Goal: Task Accomplishment & Management: Complete application form

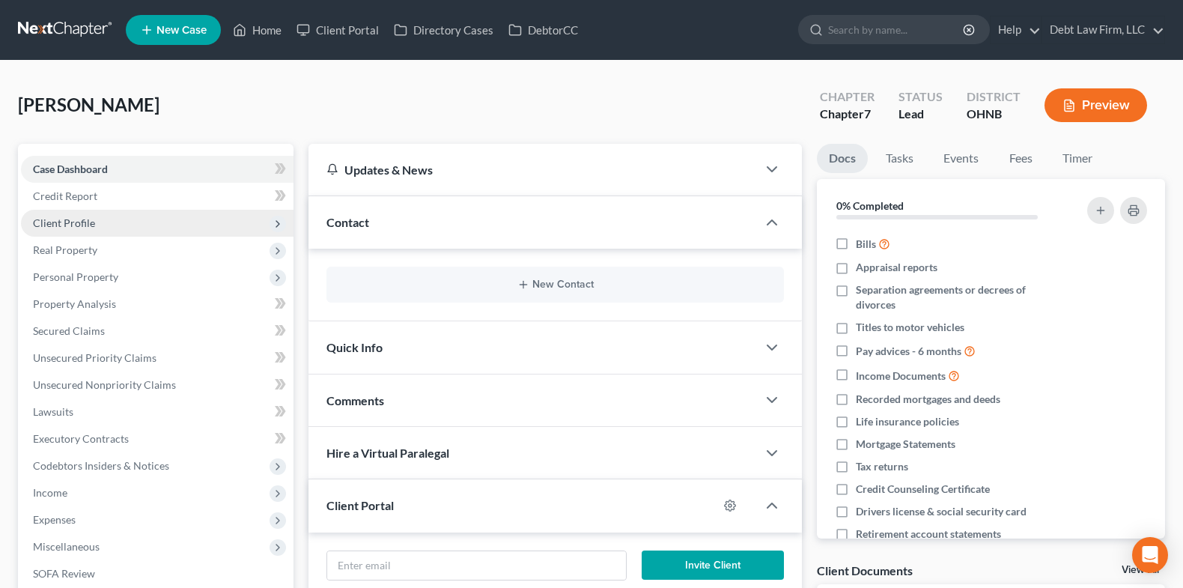
click at [193, 219] on span "Client Profile" at bounding box center [157, 223] width 272 height 27
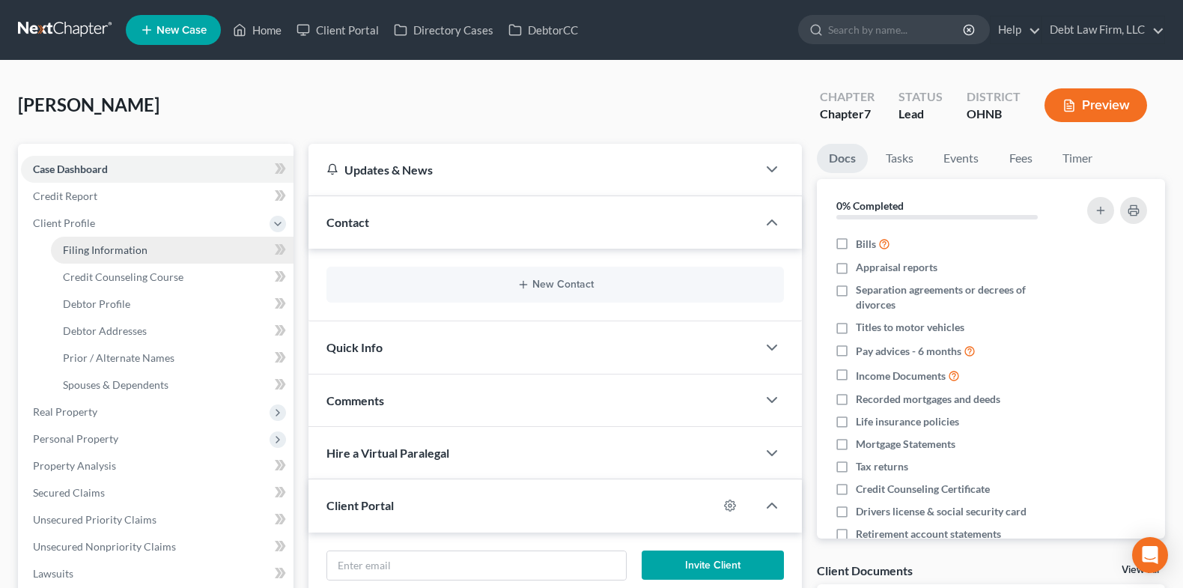
click at [194, 246] on link "Filing Information" at bounding box center [172, 250] width 243 height 27
select select "1"
select select "0"
select select "4"
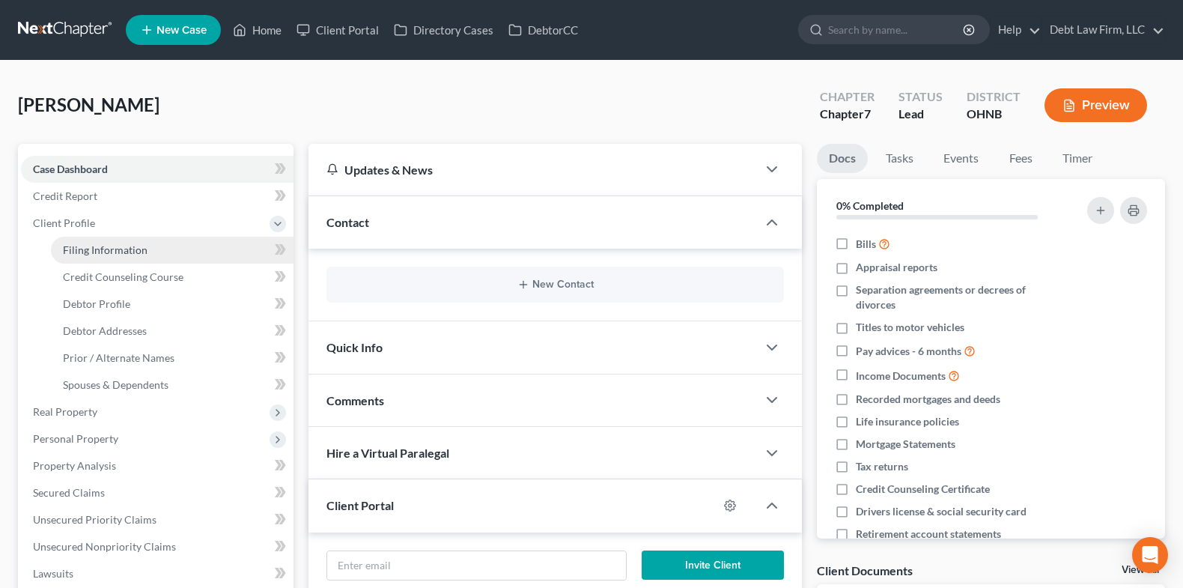
select select "1"
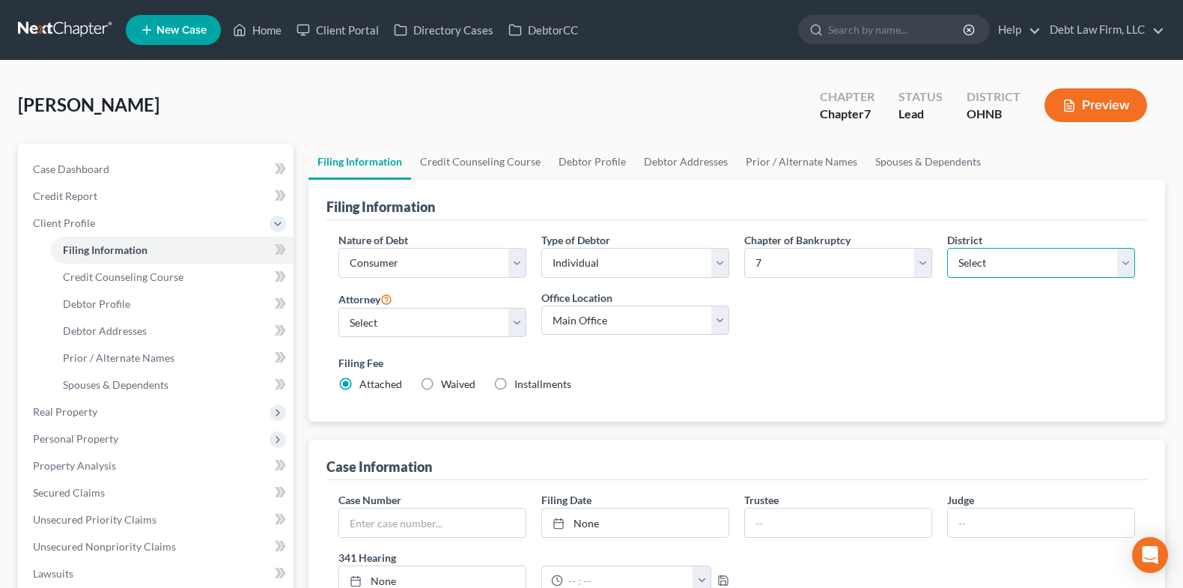
click at [994, 275] on select "Select [US_STATE] - [GEOGRAPHIC_DATA] [US_STATE] - [GEOGRAPHIC_DATA][US_STATE] …" at bounding box center [1041, 263] width 188 height 30
select select "15"
click at [947, 248] on select "Select [US_STATE] - [GEOGRAPHIC_DATA] [US_STATE] - [GEOGRAPHIC_DATA][US_STATE] …" at bounding box center [1041, 263] width 188 height 30
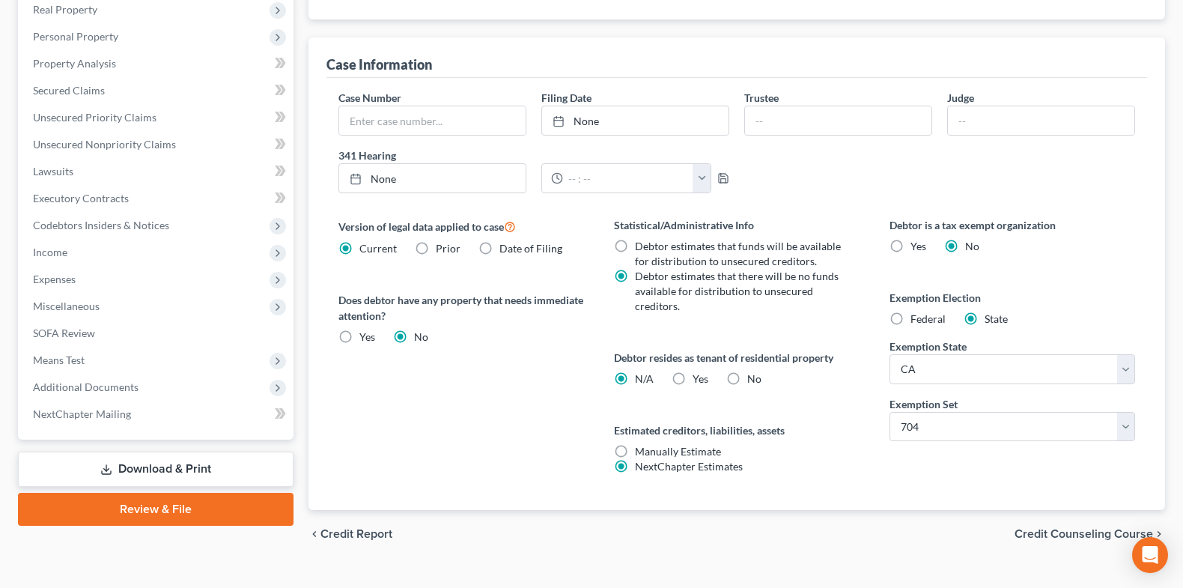
scroll to position [428, 0]
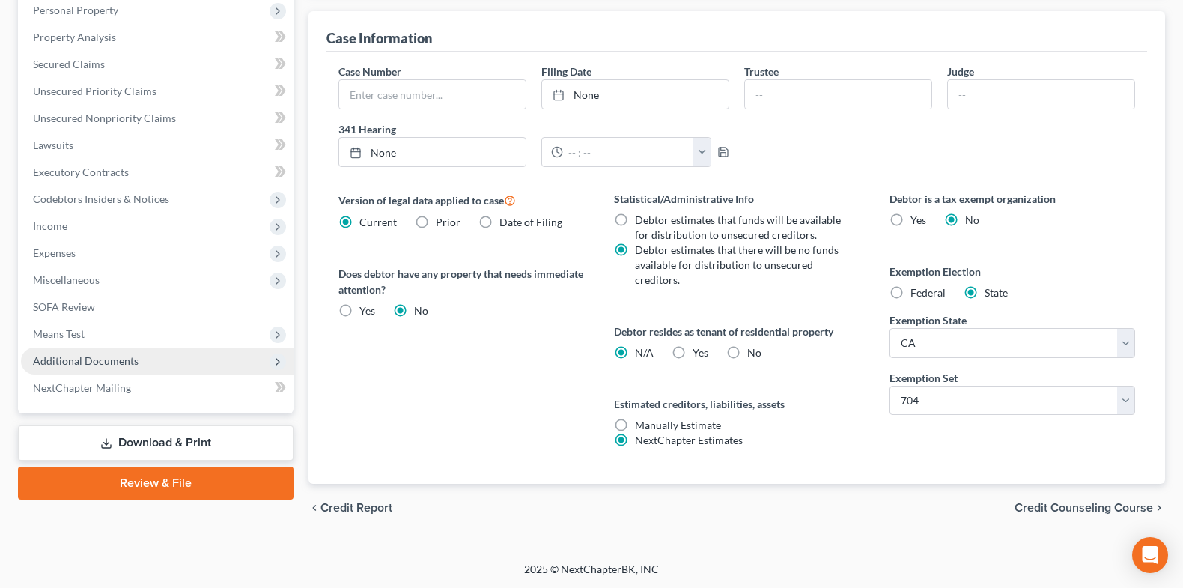
click at [202, 365] on span "Additional Documents" at bounding box center [157, 360] width 272 height 27
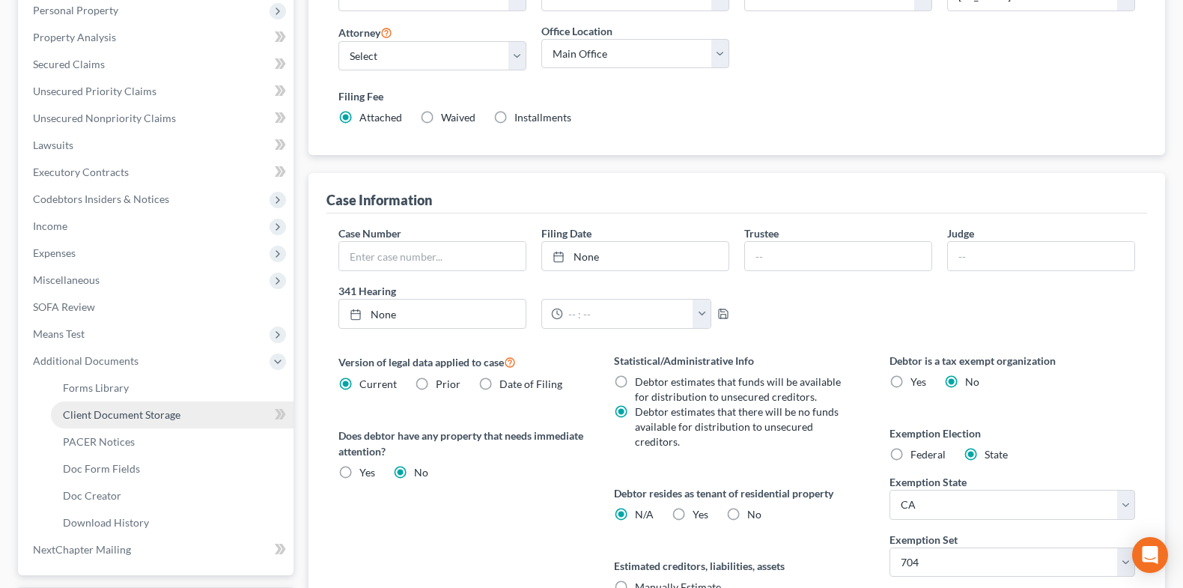
click at [199, 421] on link "Client Document Storage" at bounding box center [172, 414] width 243 height 27
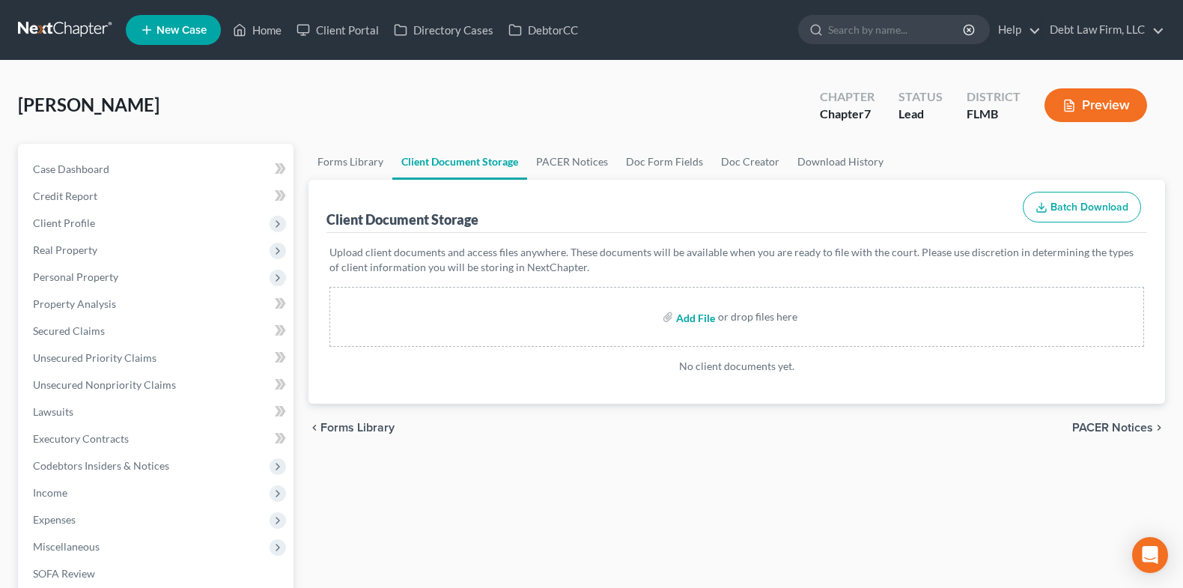
click at [689, 319] on input "file" at bounding box center [694, 316] width 36 height 27
type input "C:\fakepath\Test Doc 1.pdf"
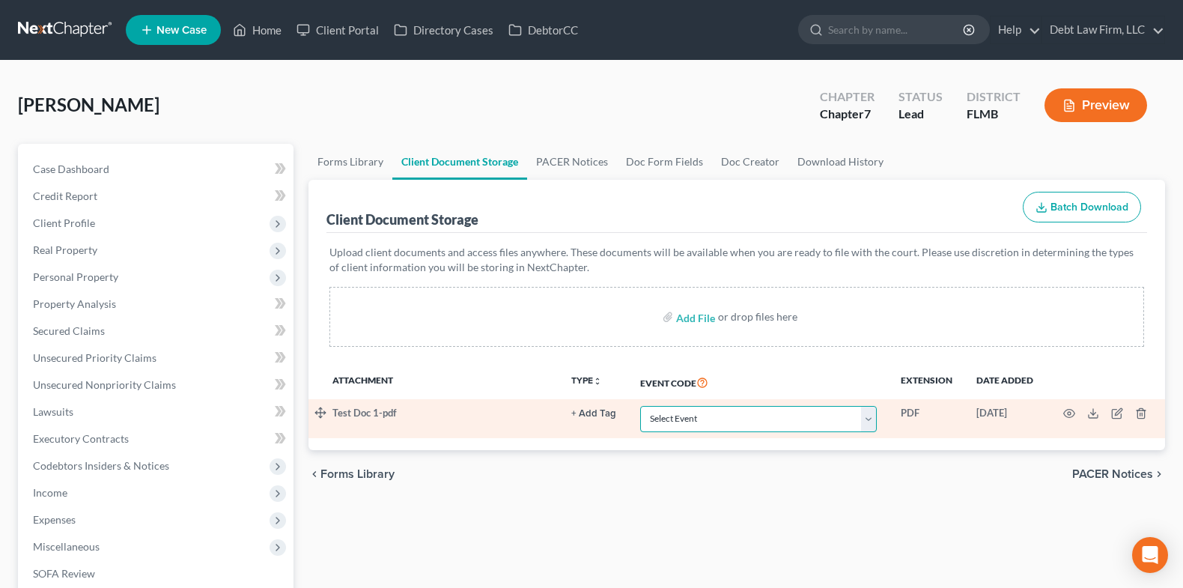
click at [760, 414] on select "Select Event 20 Largest Unsecured Creditors Amended Chapter 13 Plan Amended Cre…" at bounding box center [758, 419] width 237 height 26
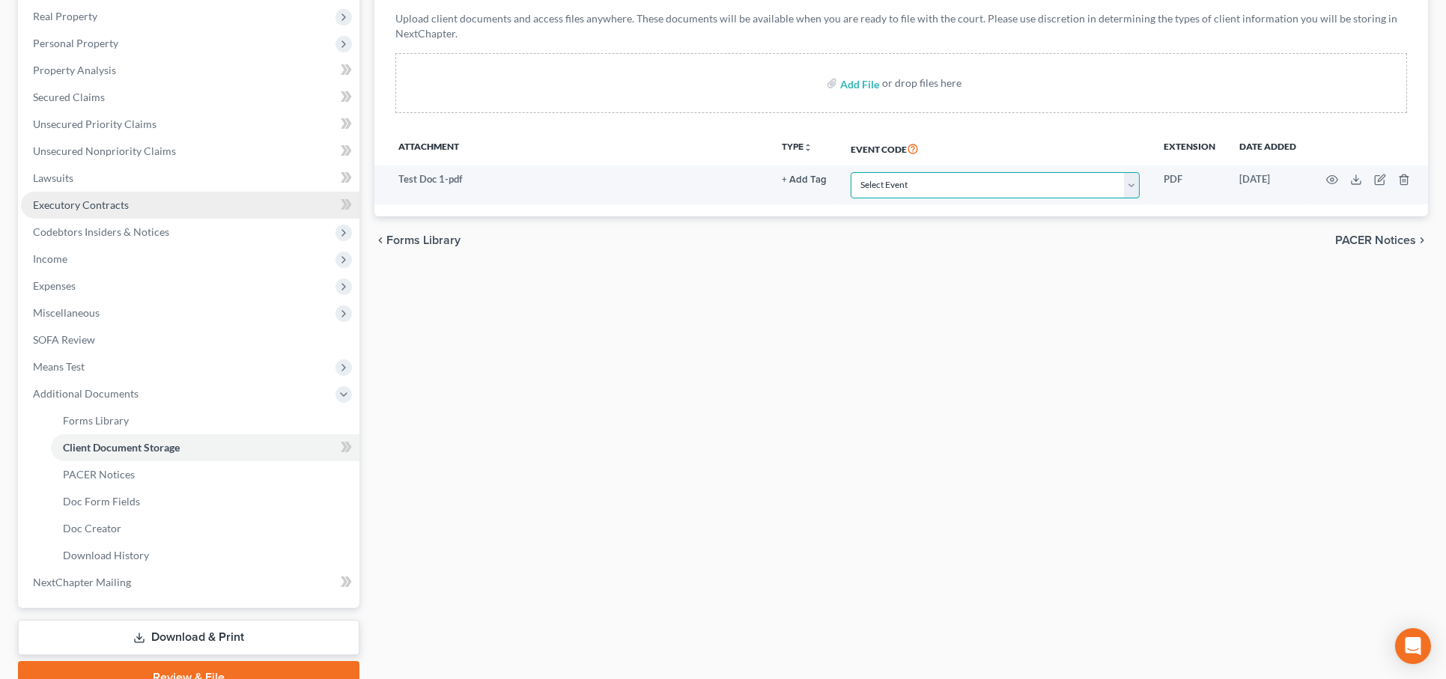
scroll to position [303, 0]
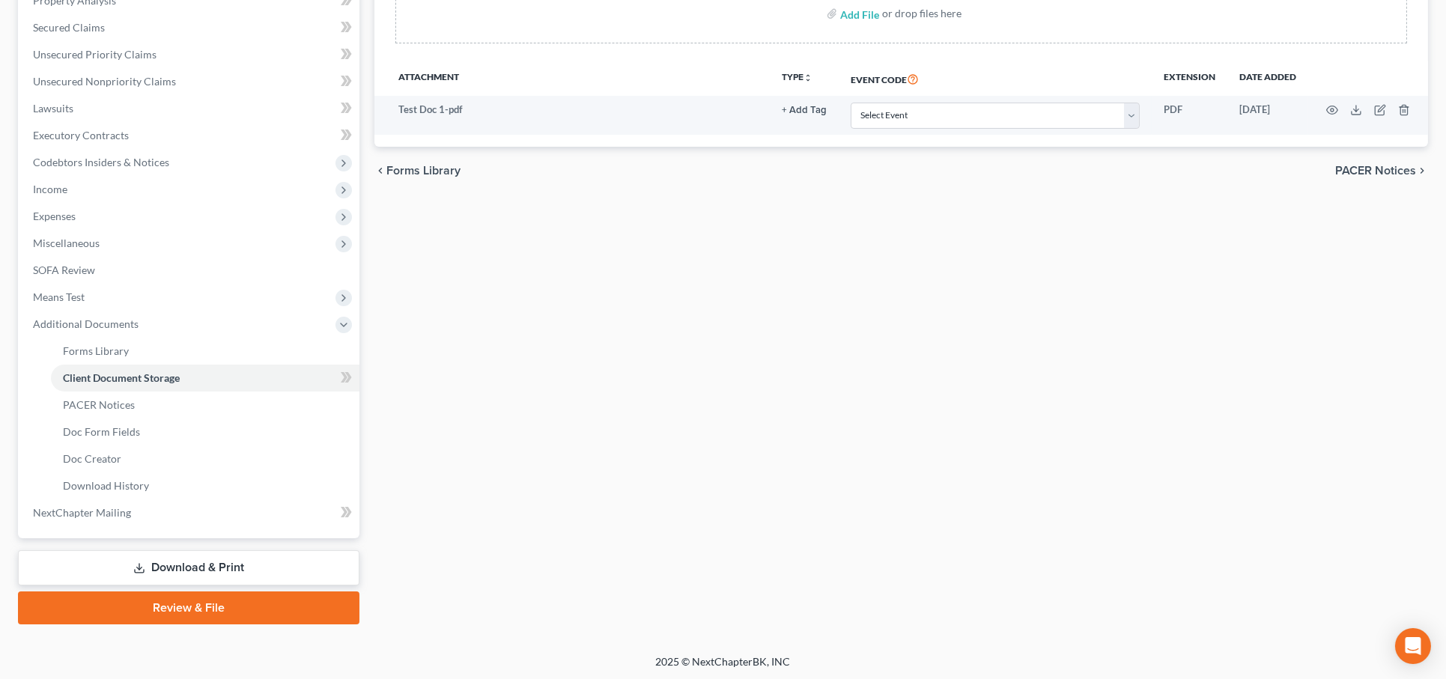
click at [193, 587] on link "Review & File" at bounding box center [188, 607] width 341 height 33
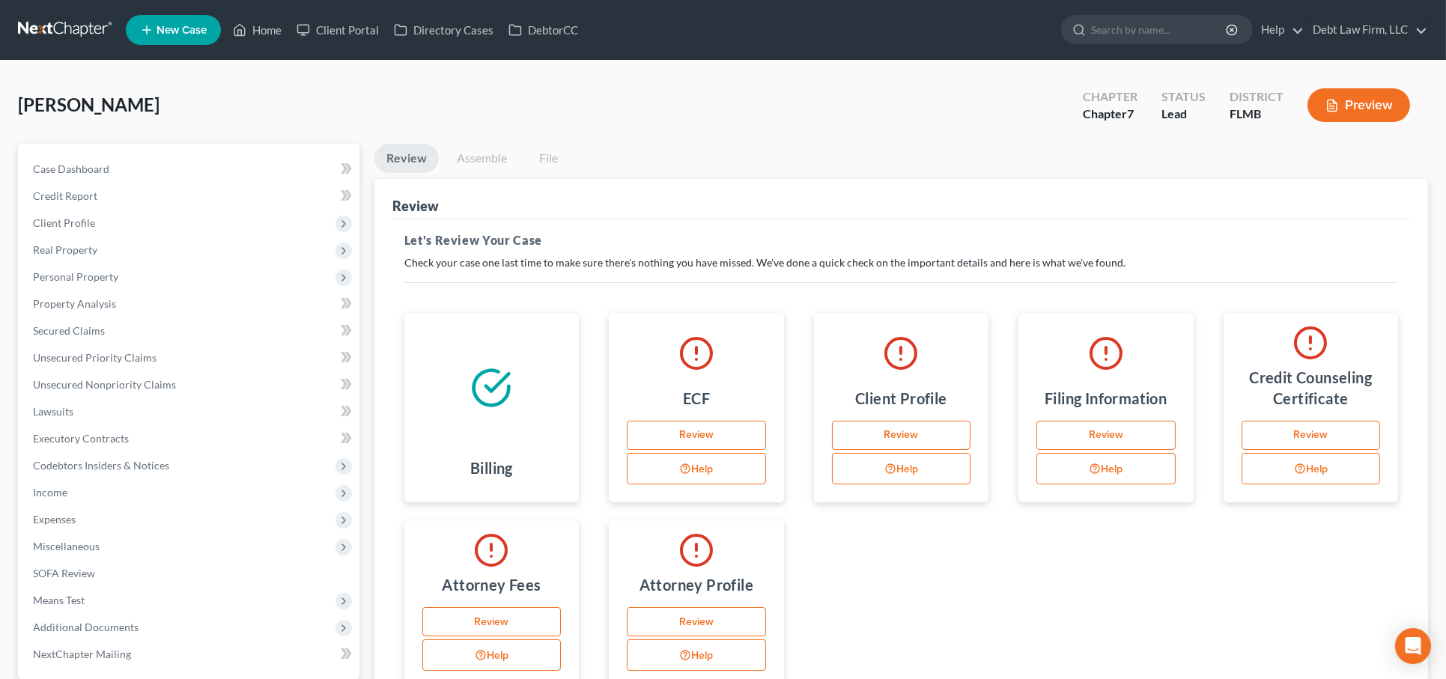
click at [477, 159] on link "Assemble" at bounding box center [482, 158] width 74 height 29
click at [258, 23] on link "Home" at bounding box center [257, 29] width 64 height 27
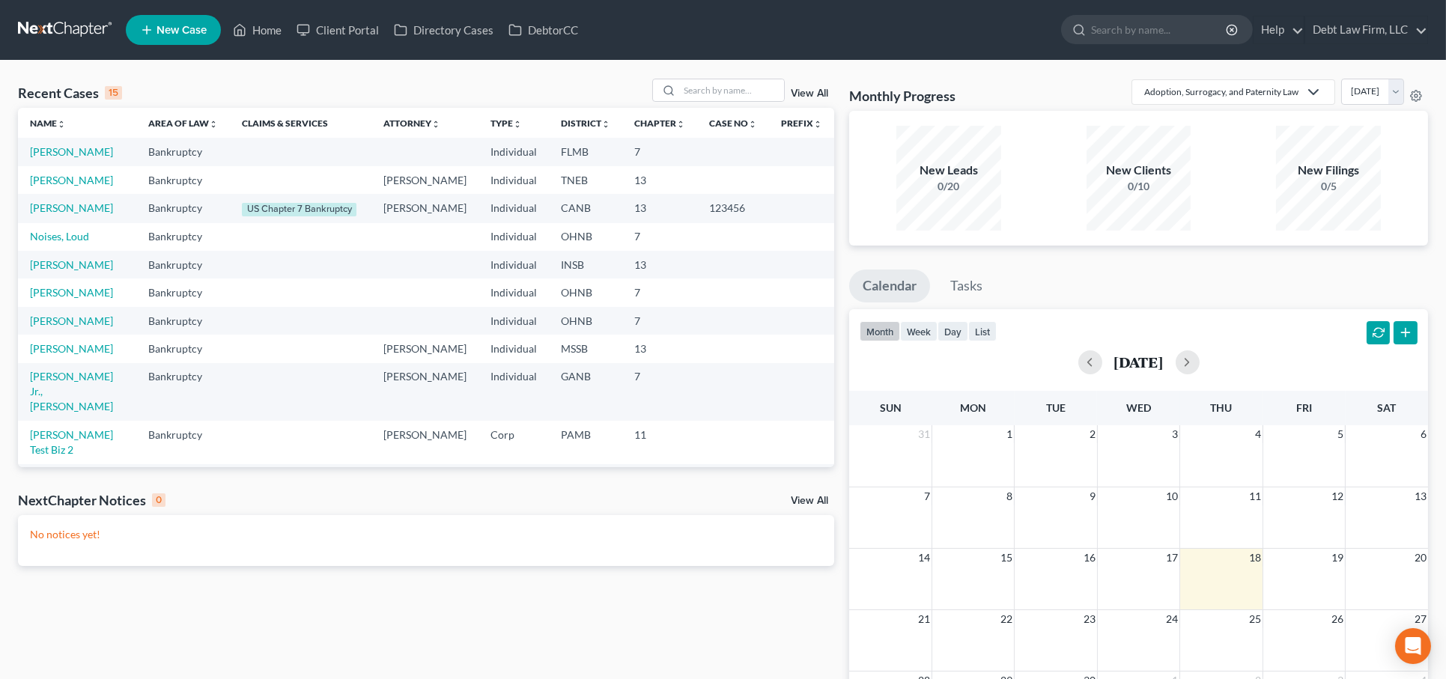
click at [102, 219] on td "[PERSON_NAME]" at bounding box center [77, 208] width 118 height 28
click at [73, 271] on link "[PERSON_NAME]" at bounding box center [71, 264] width 83 height 13
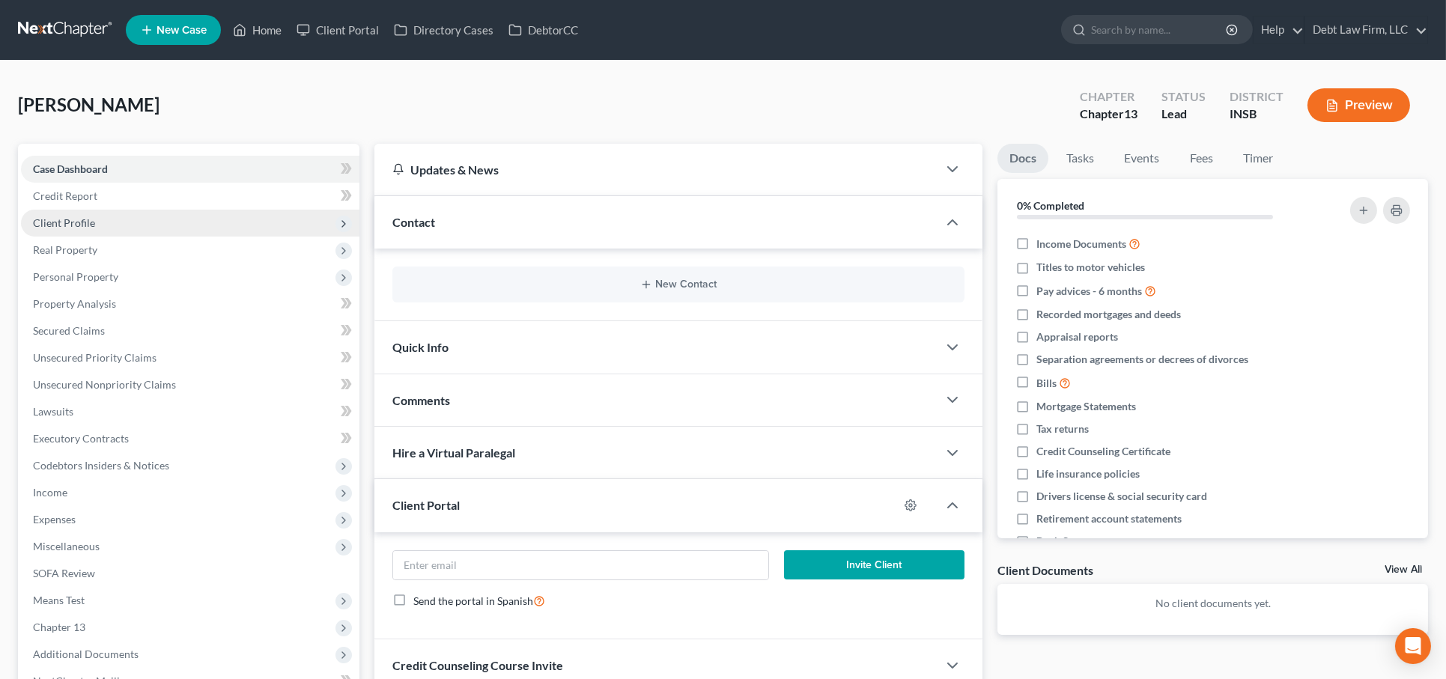
click at [114, 210] on span "Client Profile" at bounding box center [190, 223] width 338 height 27
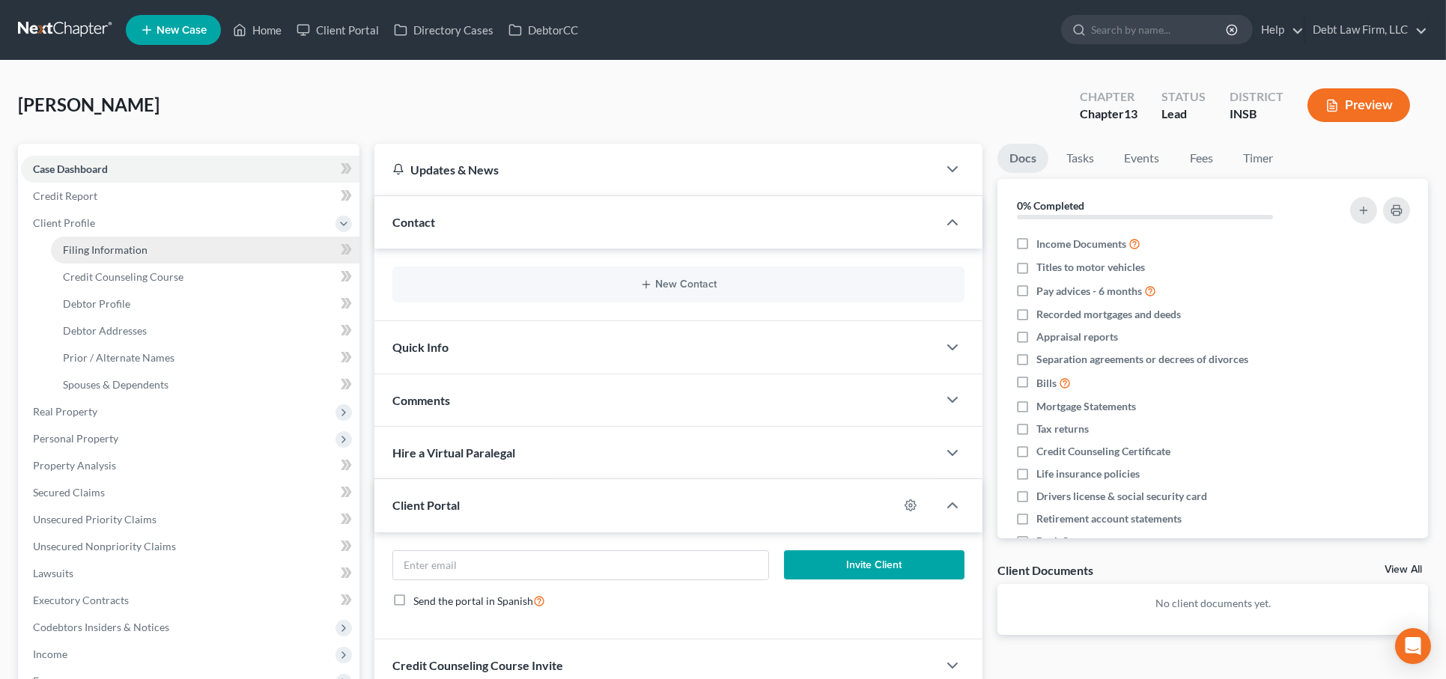
click at [143, 238] on link "Filing Information" at bounding box center [205, 250] width 308 height 27
select select "1"
select select "0"
select select "3"
select select "28"
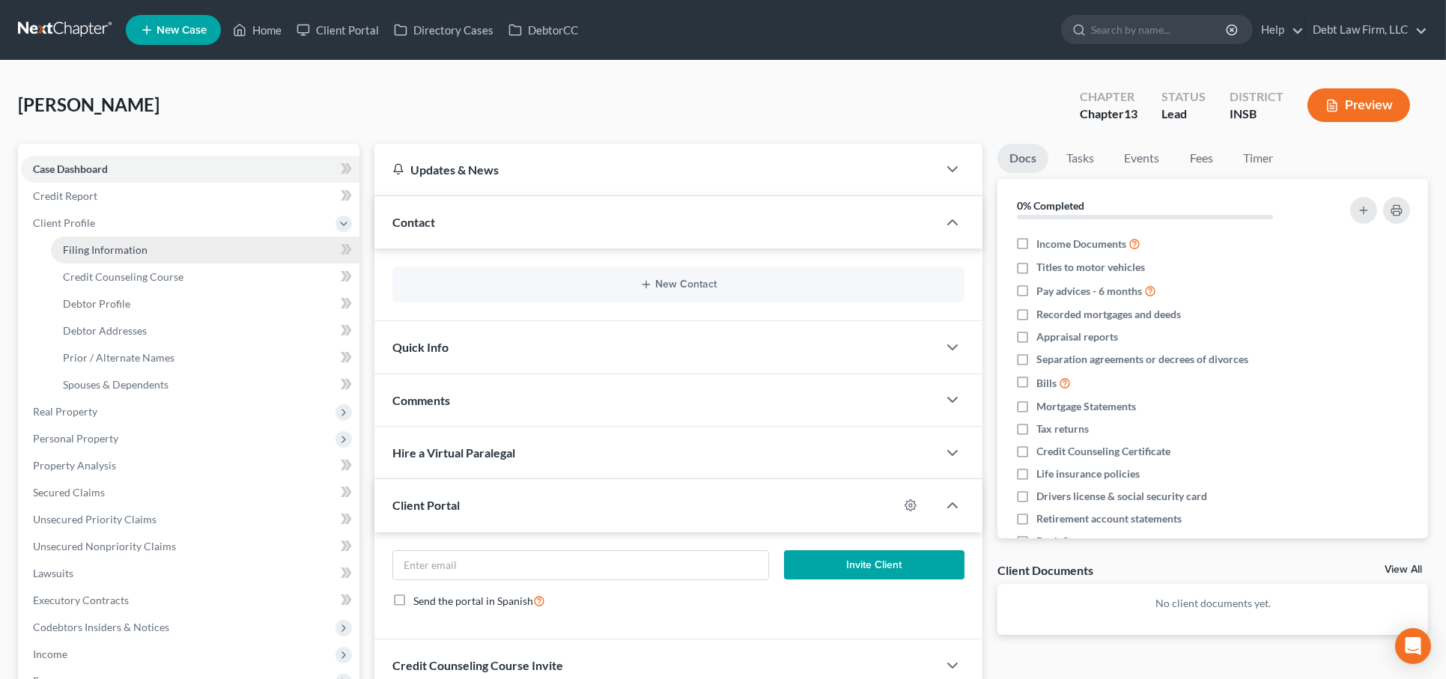
select select "15"
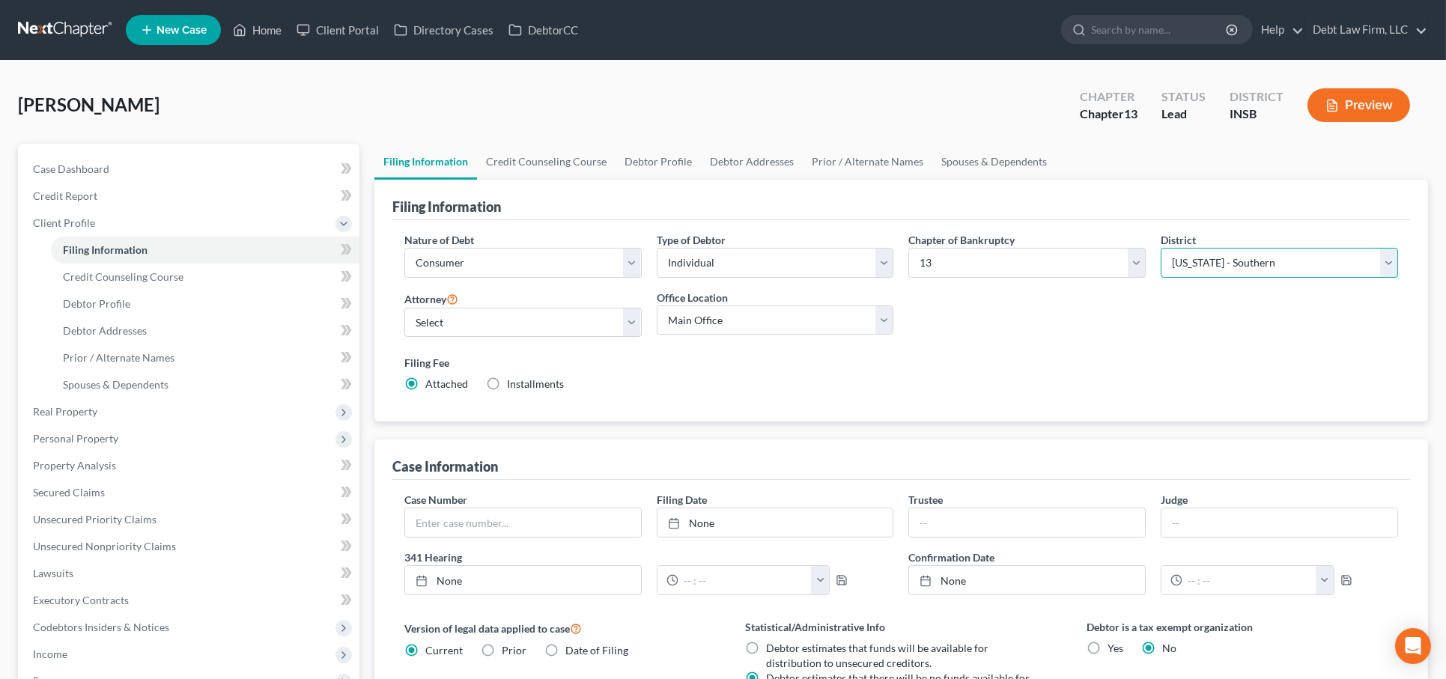
click at [1182, 262] on select "Select [US_STATE] - [GEOGRAPHIC_DATA] [US_STATE] - [GEOGRAPHIC_DATA][US_STATE] …" at bounding box center [1278, 263] width 237 height 30
select select "15"
click at [1160, 248] on select "Select [US_STATE] - [GEOGRAPHIC_DATA] [US_STATE] - [GEOGRAPHIC_DATA][US_STATE] …" at bounding box center [1278, 263] width 237 height 30
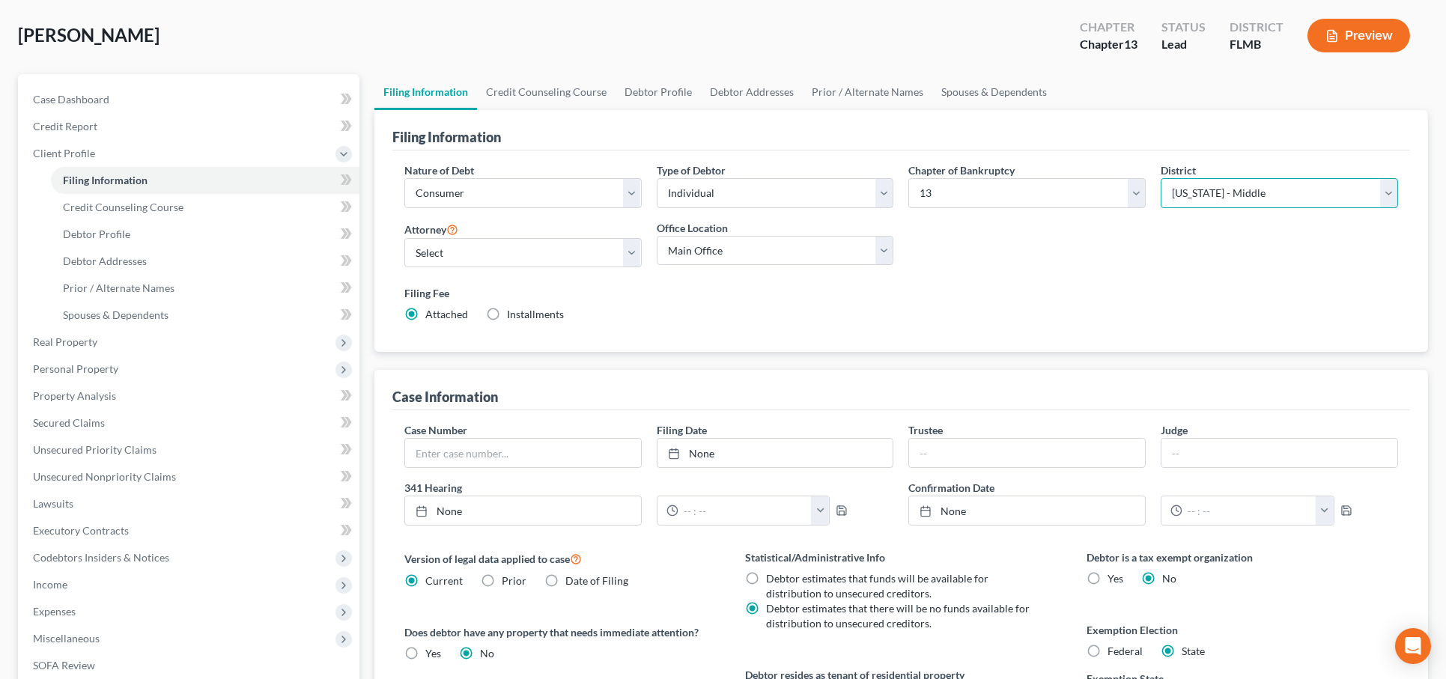
scroll to position [48, 0]
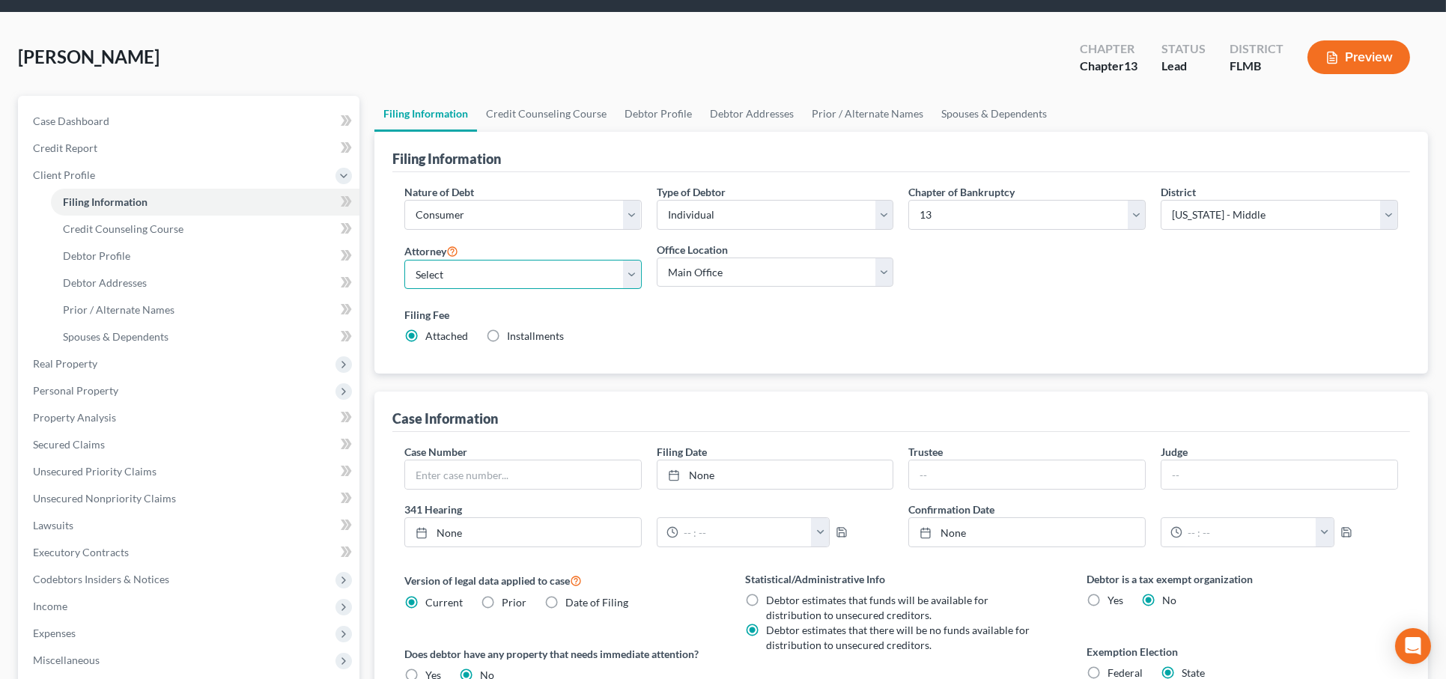
click at [509, 274] on select "Select Atticus [PERSON_NAME] - OHNB Atticus [PERSON_NAME] - UTB Atticus [PERSON…" at bounding box center [522, 275] width 237 height 30
select select "2"
click at [404, 260] on select "Select Atticus [PERSON_NAME] - OHNB Atticus [PERSON_NAME] - UTB Atticus [PERSON…" at bounding box center [522, 275] width 237 height 30
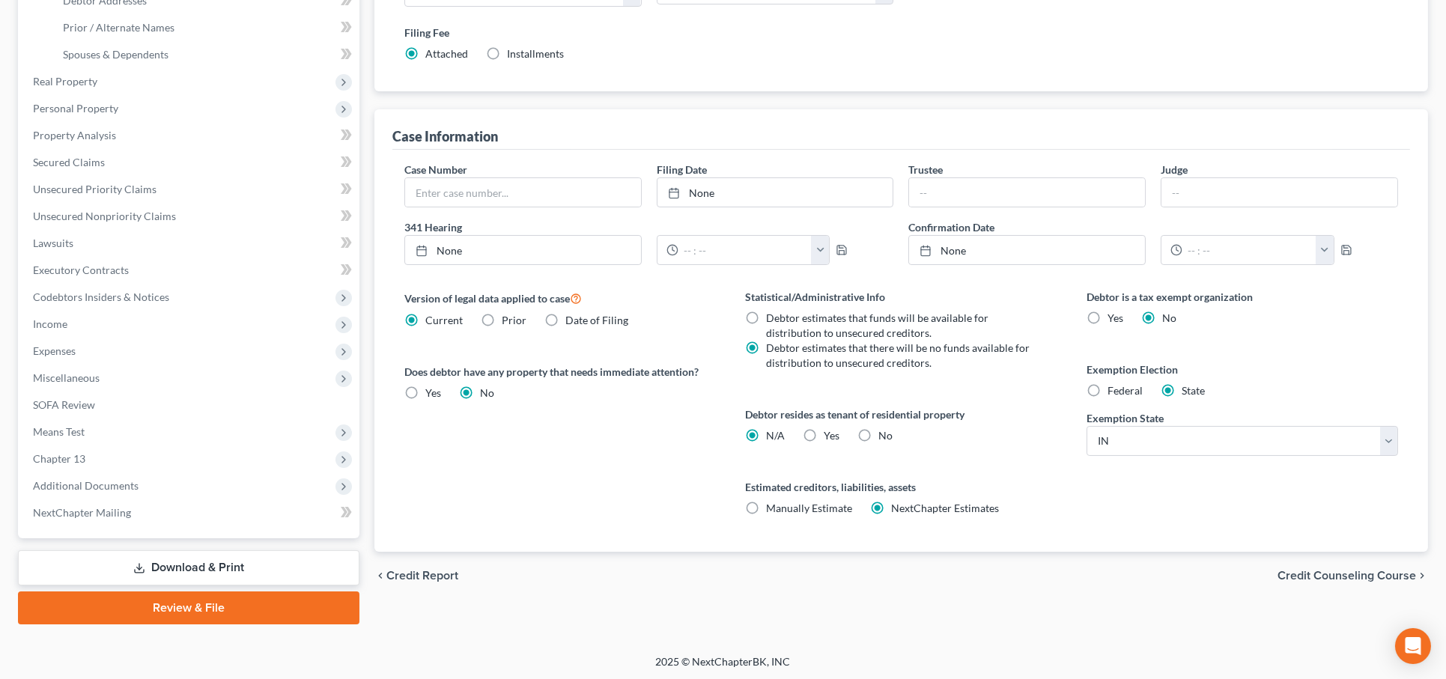
click at [207, 587] on link "Review & File" at bounding box center [188, 607] width 341 height 33
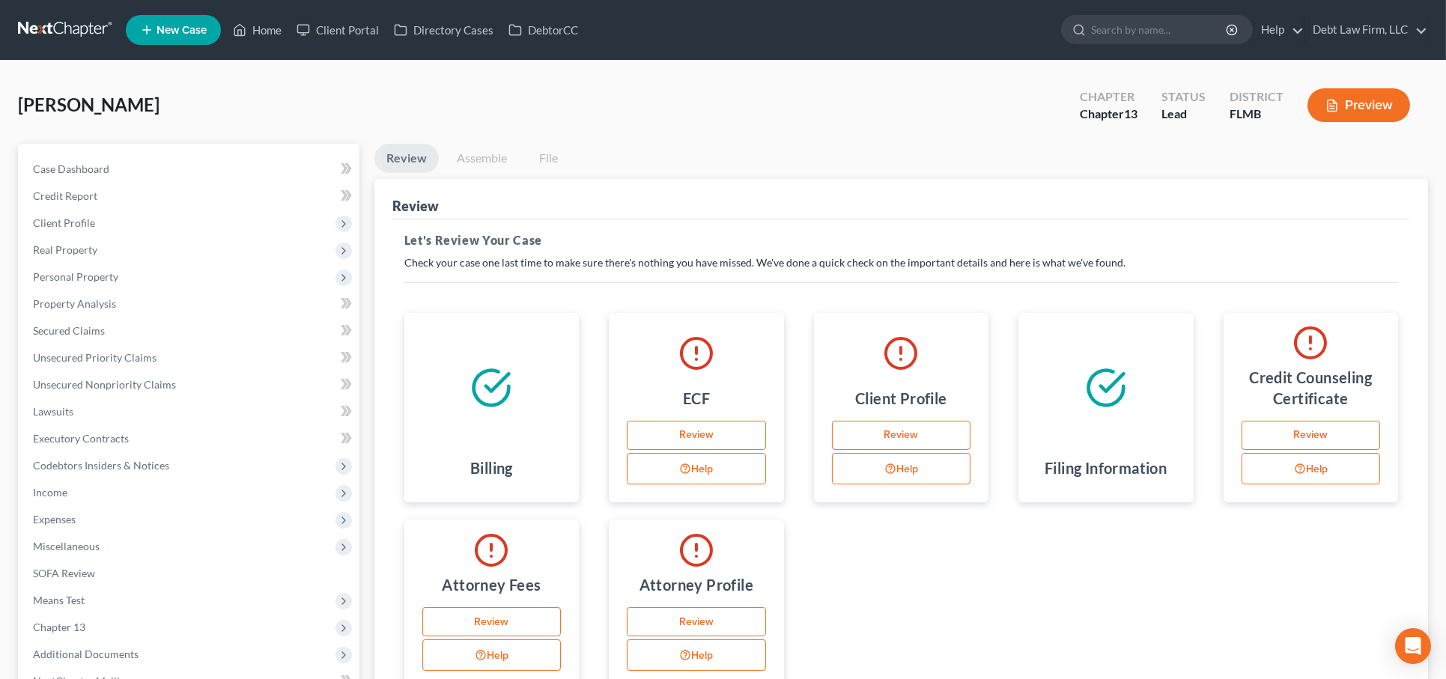
click at [466, 159] on link "Assemble" at bounding box center [482, 158] width 74 height 29
click at [267, 32] on link "Home" at bounding box center [257, 29] width 64 height 27
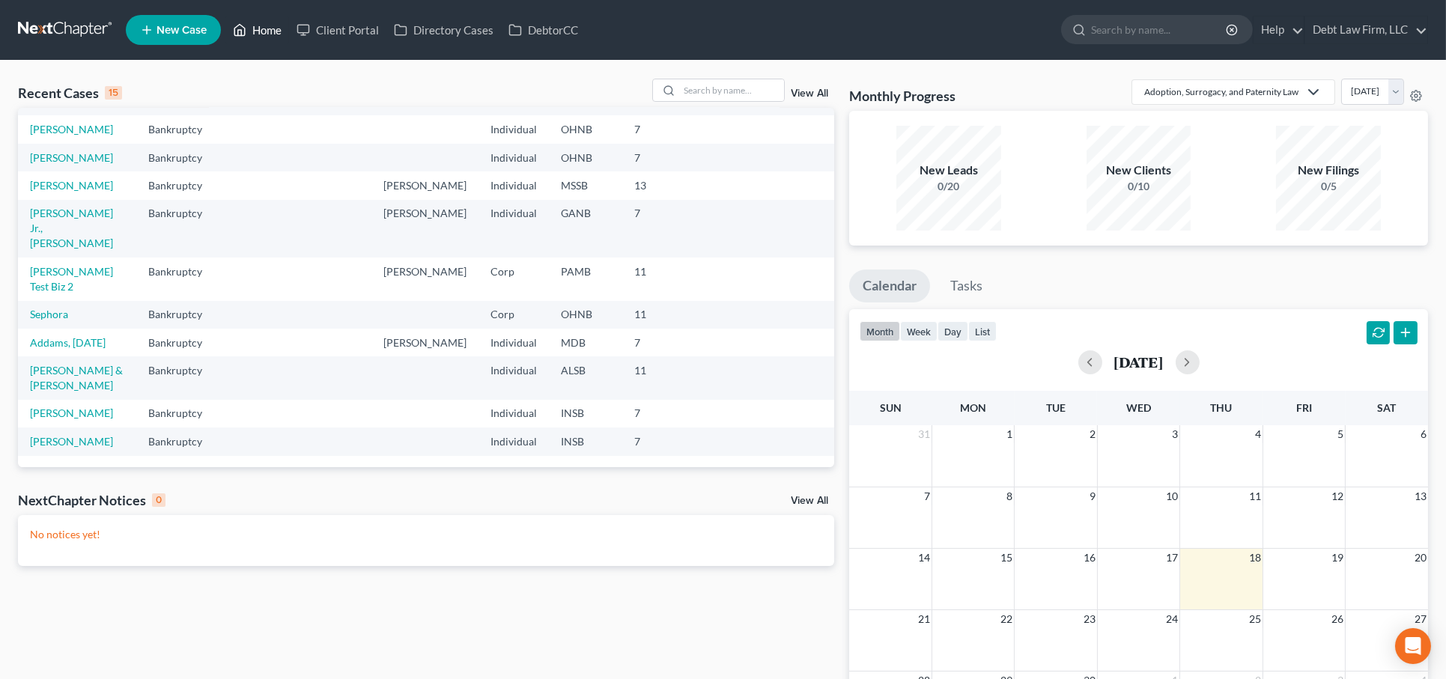
scroll to position [166, 0]
click at [94, 349] on link "Addams, [DATE]" at bounding box center [68, 342] width 76 height 13
select select "4"
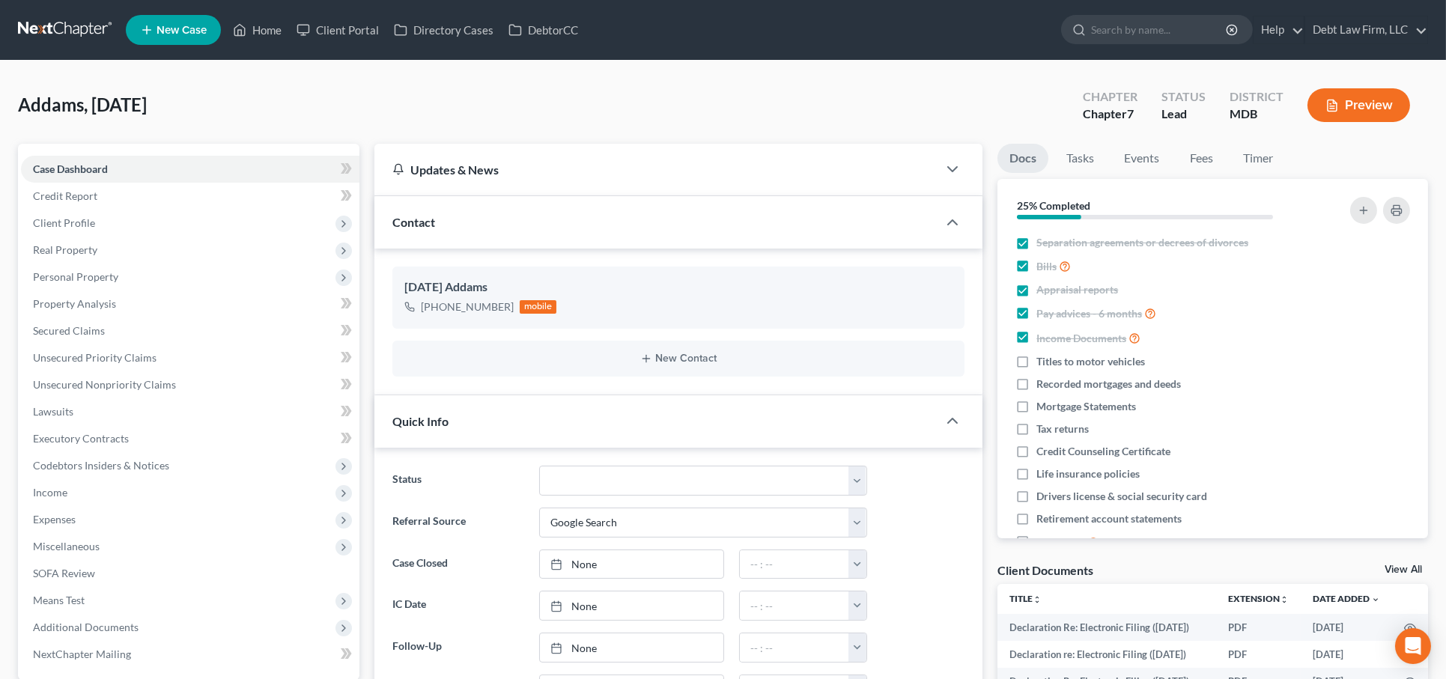
click at [138, 237] on li "Real Property Properties Owned Properties Owned or Leased" at bounding box center [190, 250] width 338 height 27
click at [216, 231] on span "Client Profile" at bounding box center [190, 223] width 338 height 27
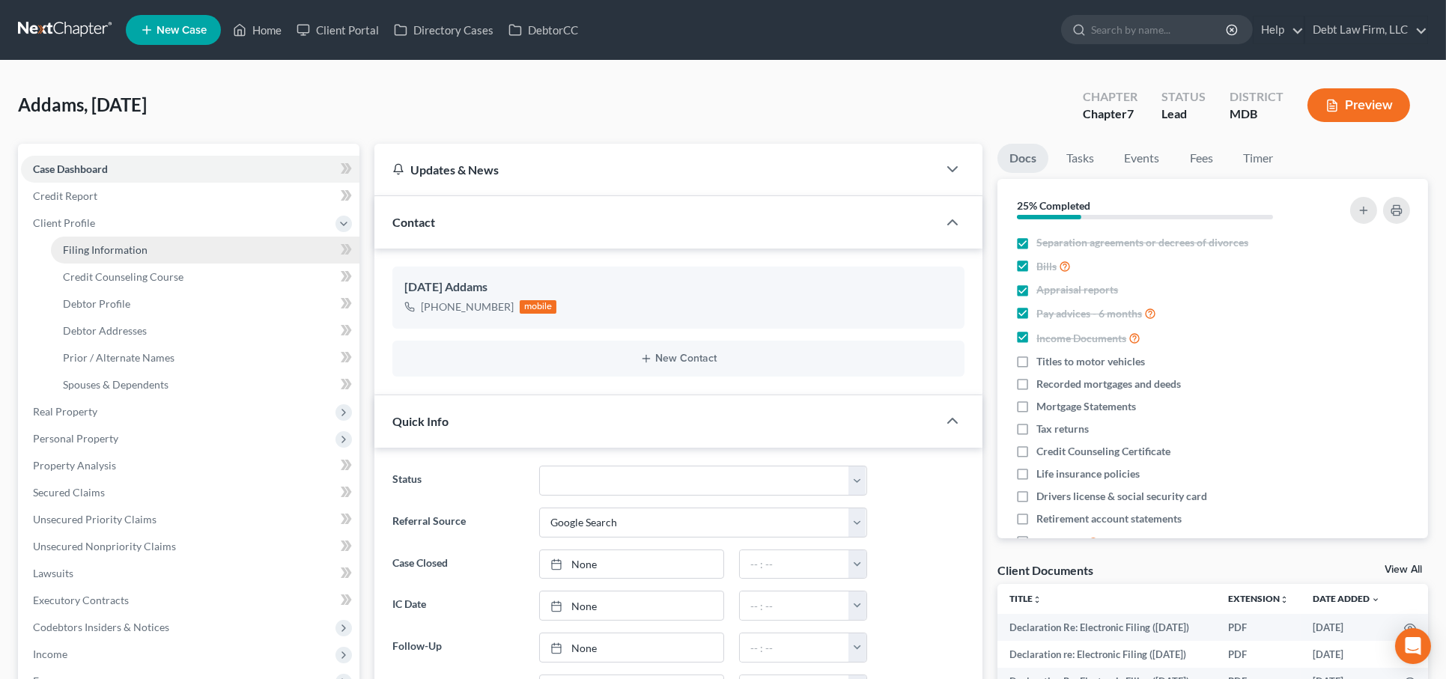
click at [252, 247] on link "Filing Information" at bounding box center [205, 250] width 308 height 27
select select "1"
select select "0"
select select "38"
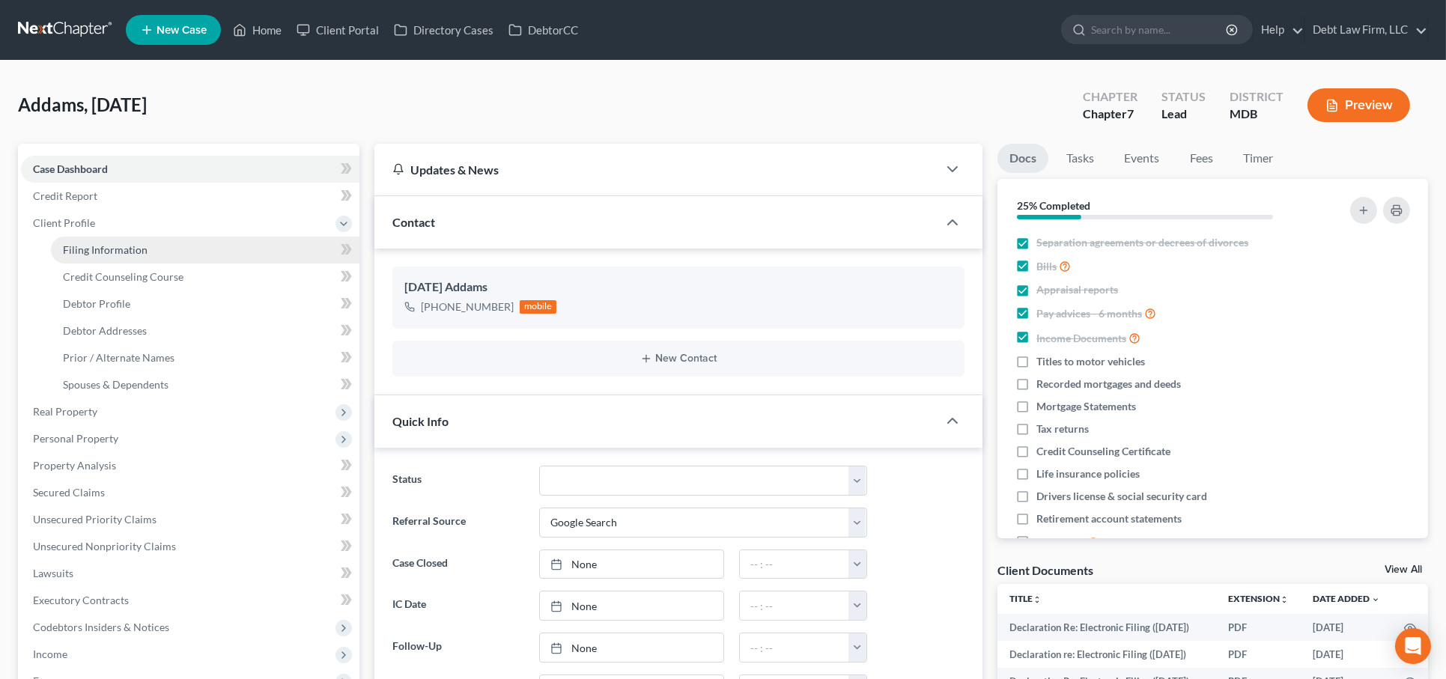
select select "0"
select select "45"
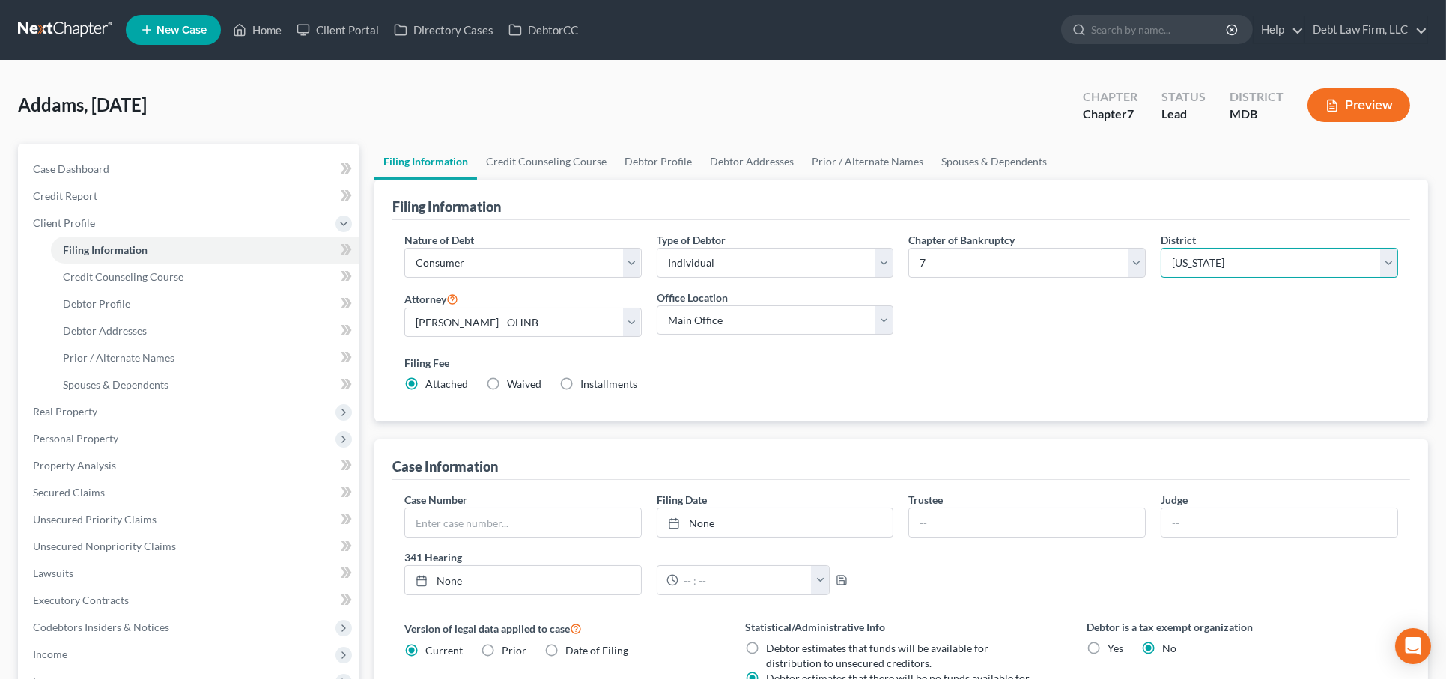
click at [1182, 269] on select "Select [US_STATE] - [GEOGRAPHIC_DATA] [US_STATE] - [GEOGRAPHIC_DATA][US_STATE] …" at bounding box center [1278, 263] width 237 height 30
select select "15"
click at [1160, 248] on select "Select [US_STATE] - [GEOGRAPHIC_DATA] [US_STATE] - [GEOGRAPHIC_DATA][US_STATE] …" at bounding box center [1278, 263] width 237 height 30
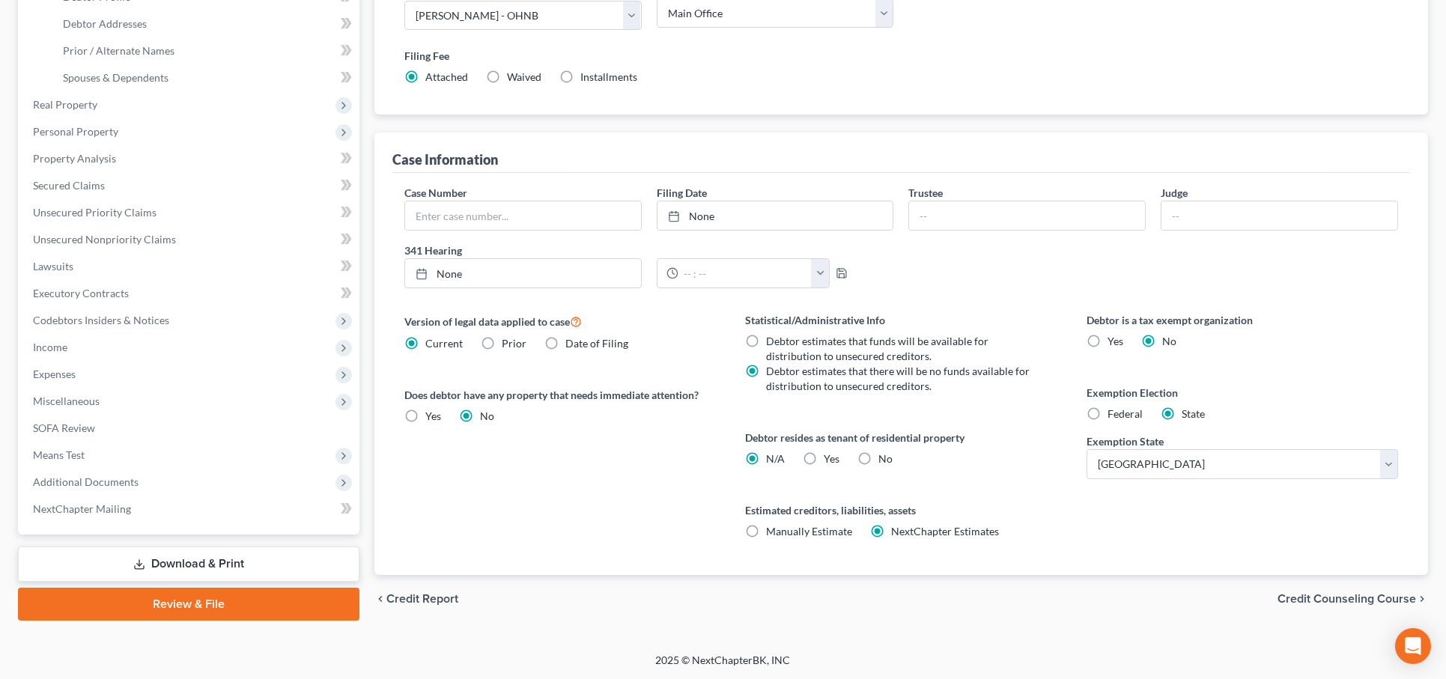
click at [232, 587] on link "Review & File" at bounding box center [188, 604] width 341 height 33
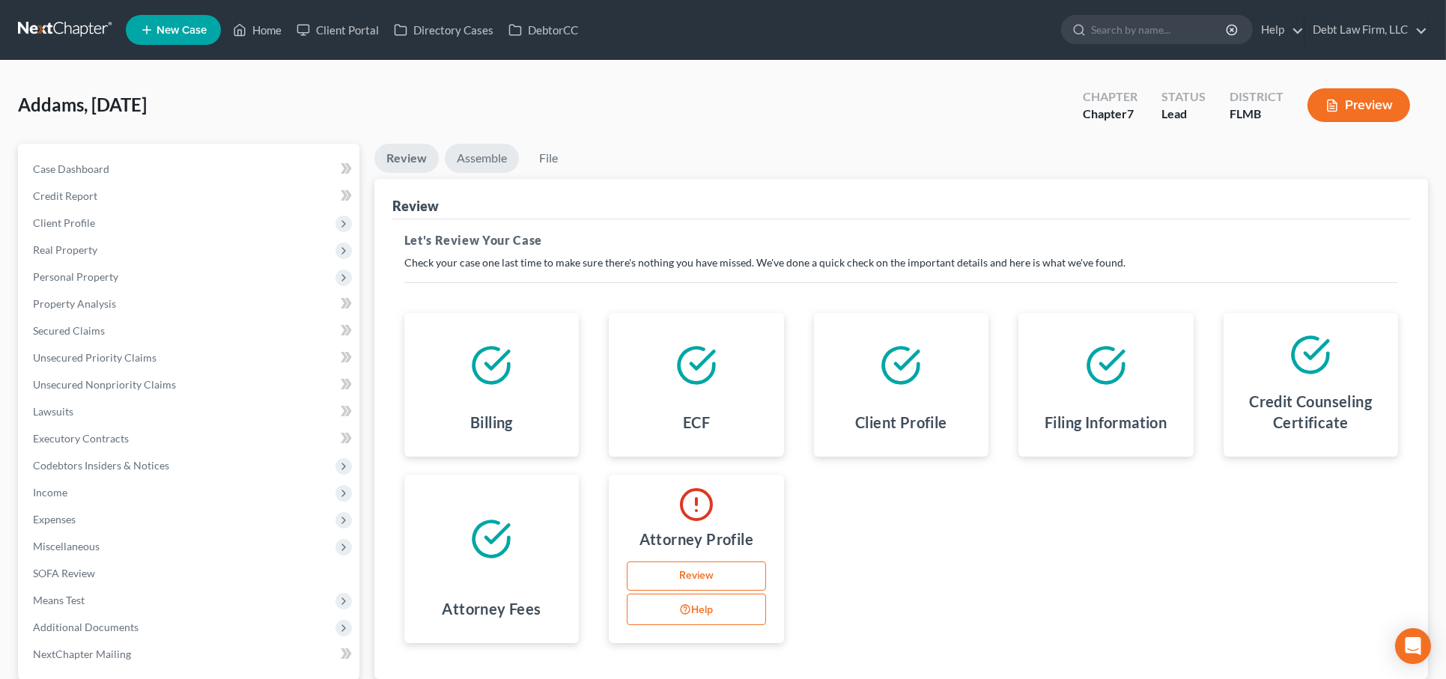
click at [474, 155] on link "Assemble" at bounding box center [482, 158] width 74 height 29
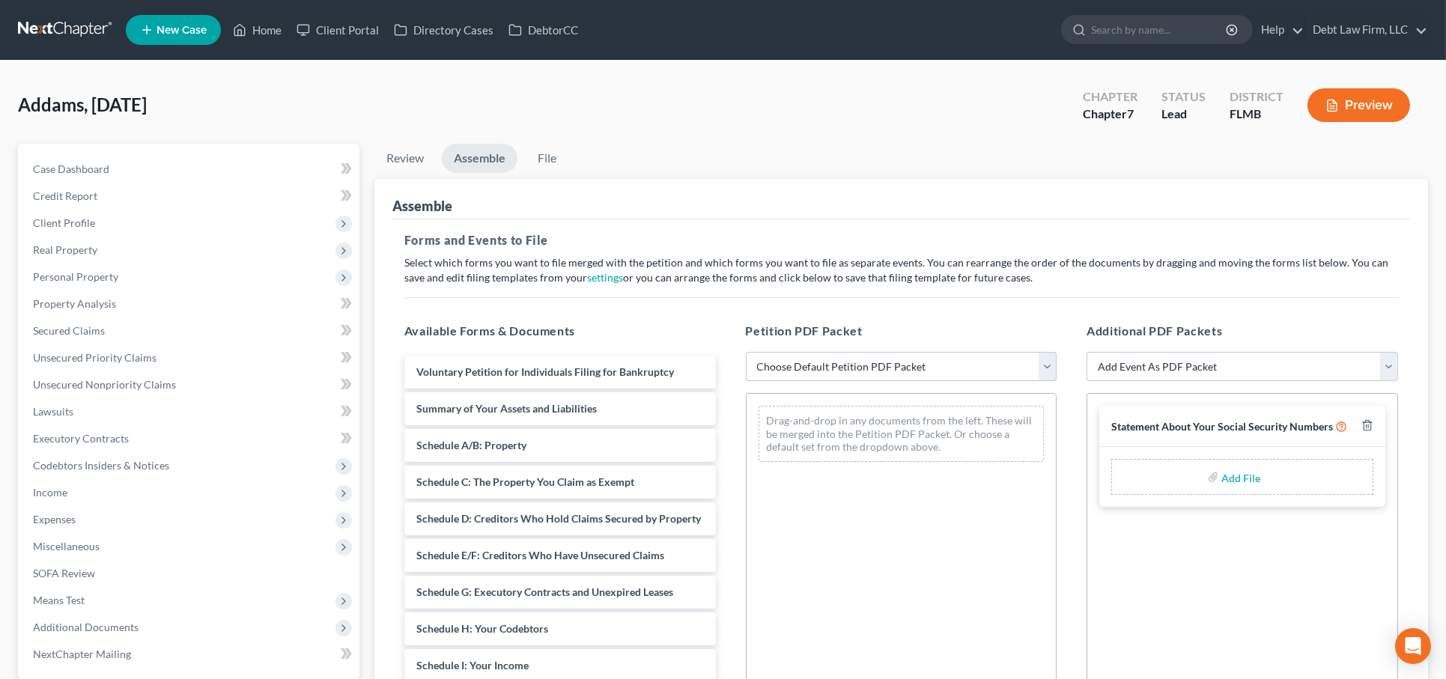
click at [769, 374] on select "Choose Default Petition PDF Packet Complete Bankruptcy Petition (all forms and …" at bounding box center [901, 367] width 311 height 30
select select "0"
click at [746, 352] on select "Choose Default Petition PDF Packet Complete Bankruptcy Petition (all forms and …" at bounding box center [901, 367] width 311 height 30
